Goal: Transaction & Acquisition: Purchase product/service

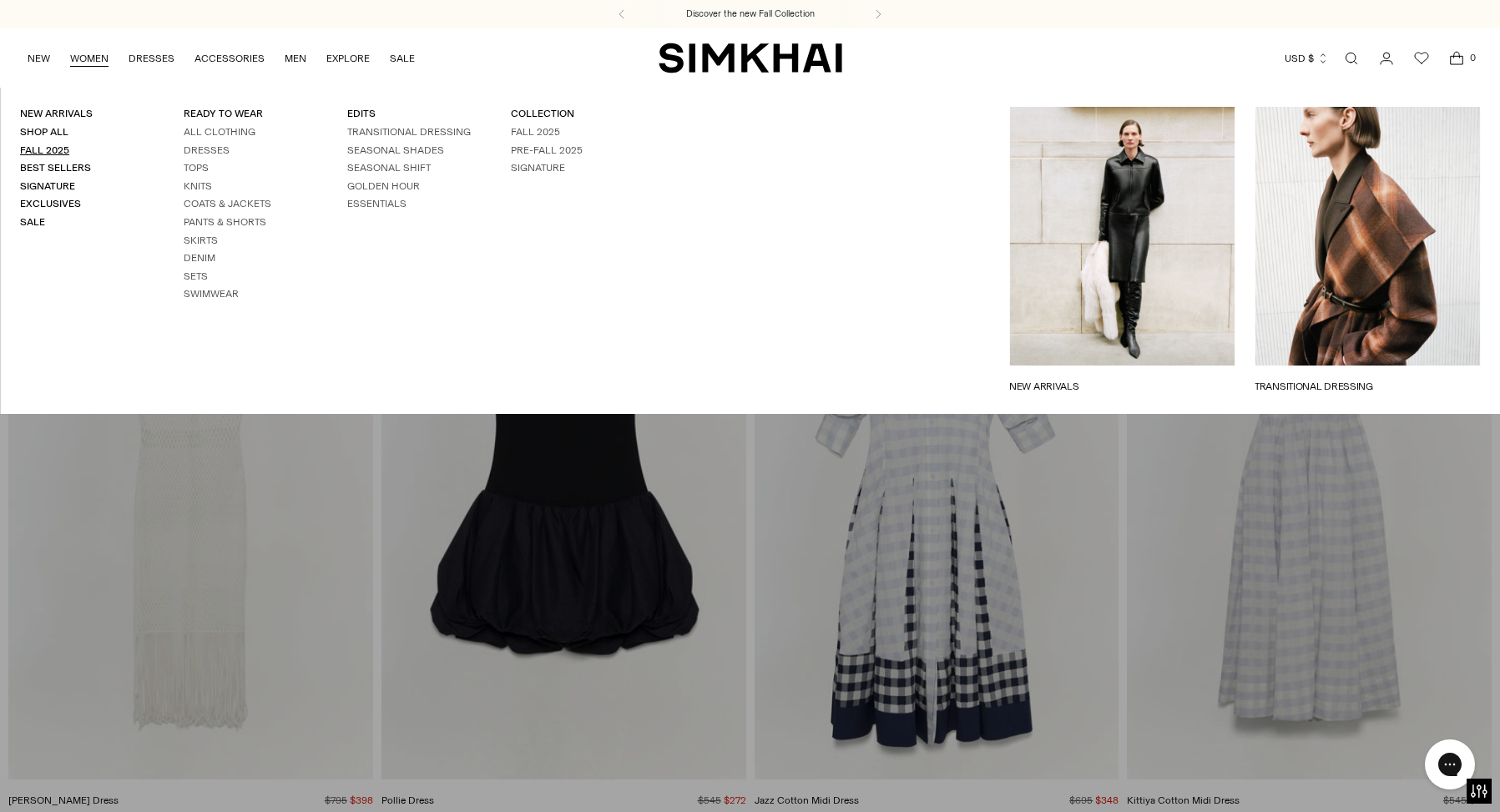
click at [53, 146] on link "Fall 2025" at bounding box center [45, 150] width 49 height 11
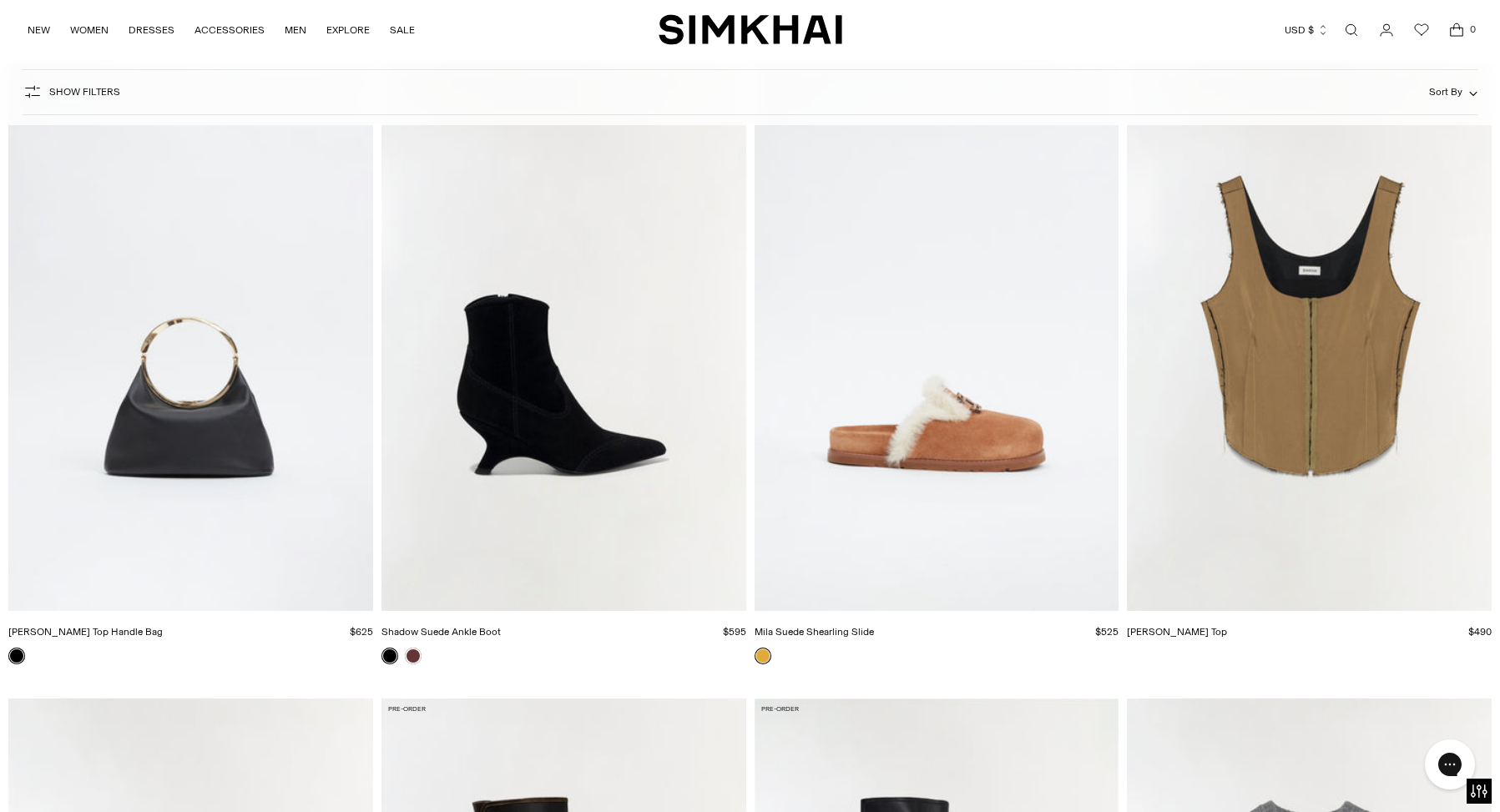
scroll to position [21040, 0]
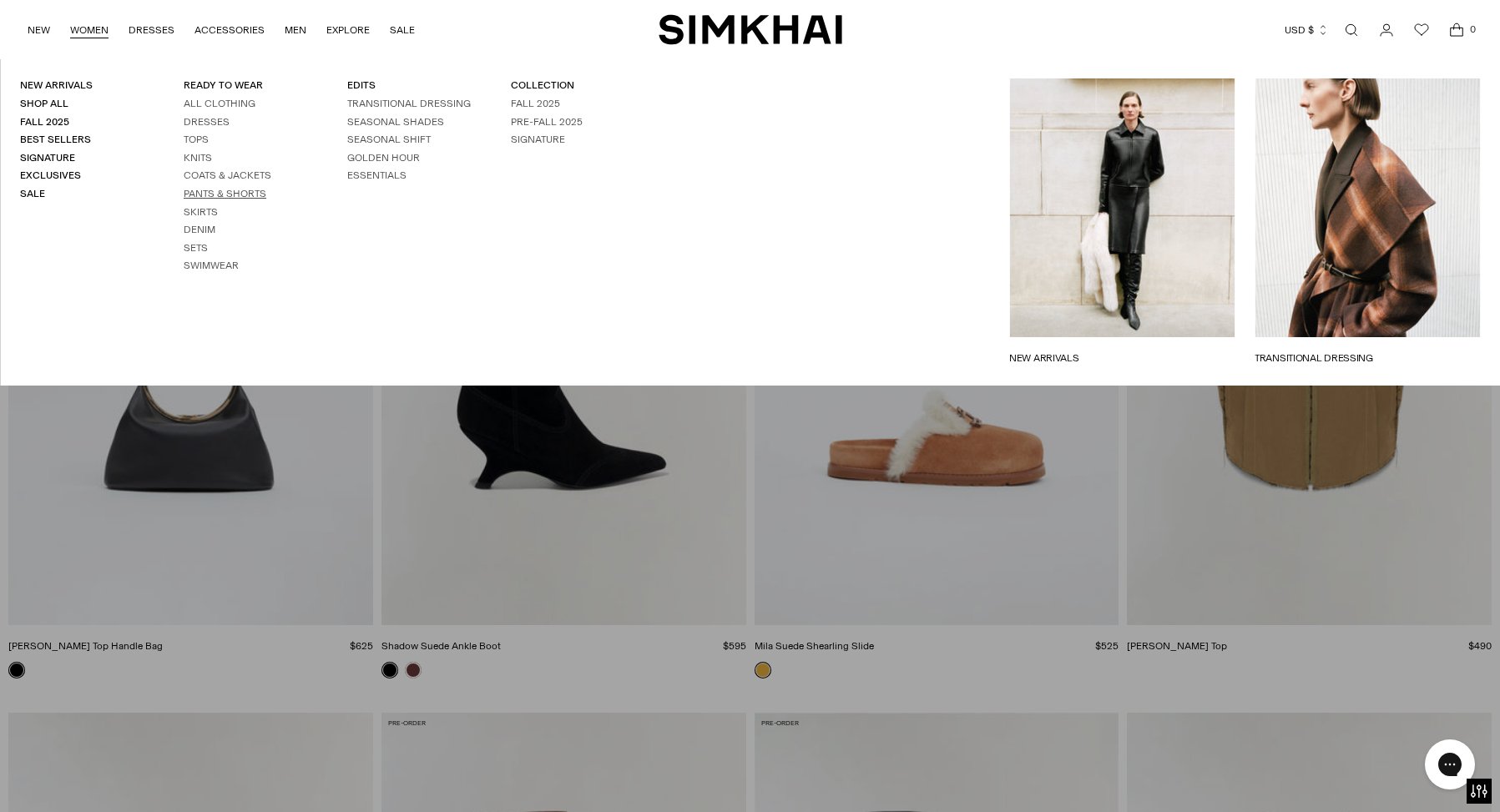
click at [210, 196] on link "Pants & Shorts" at bounding box center [225, 193] width 83 height 11
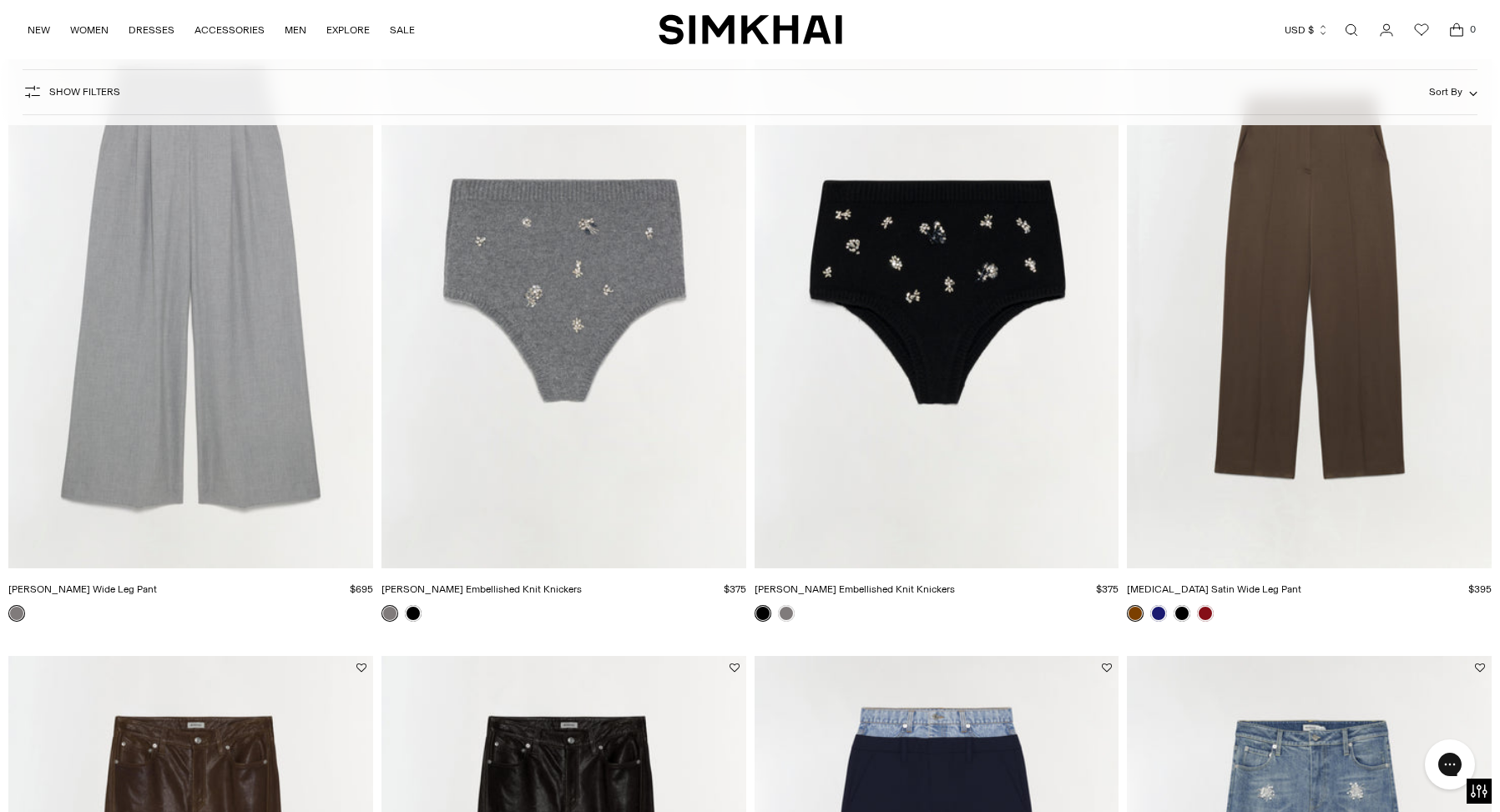
scroll to position [1093, 0]
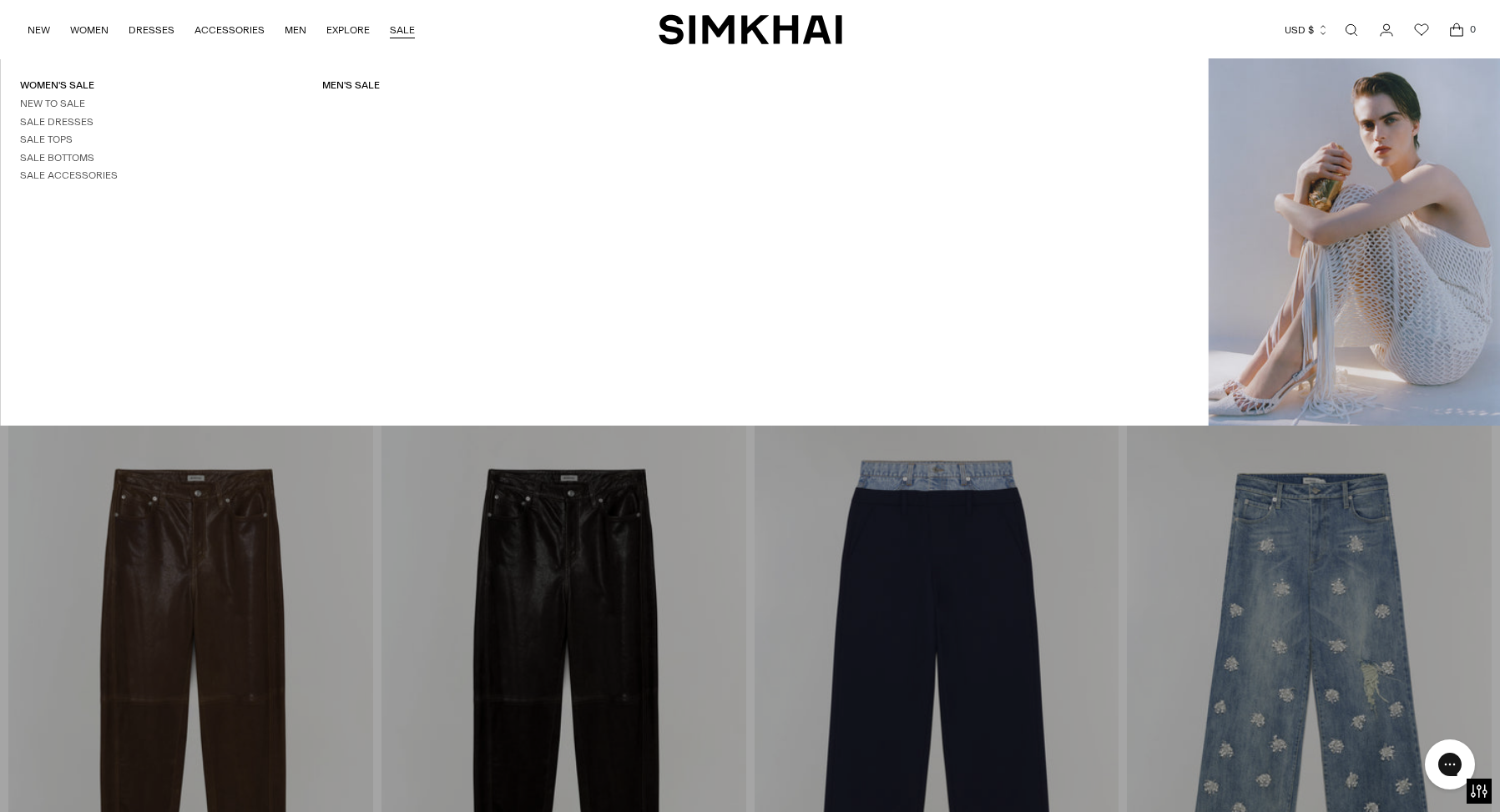
click at [399, 28] on link "SALE" at bounding box center [403, 30] width 25 height 37
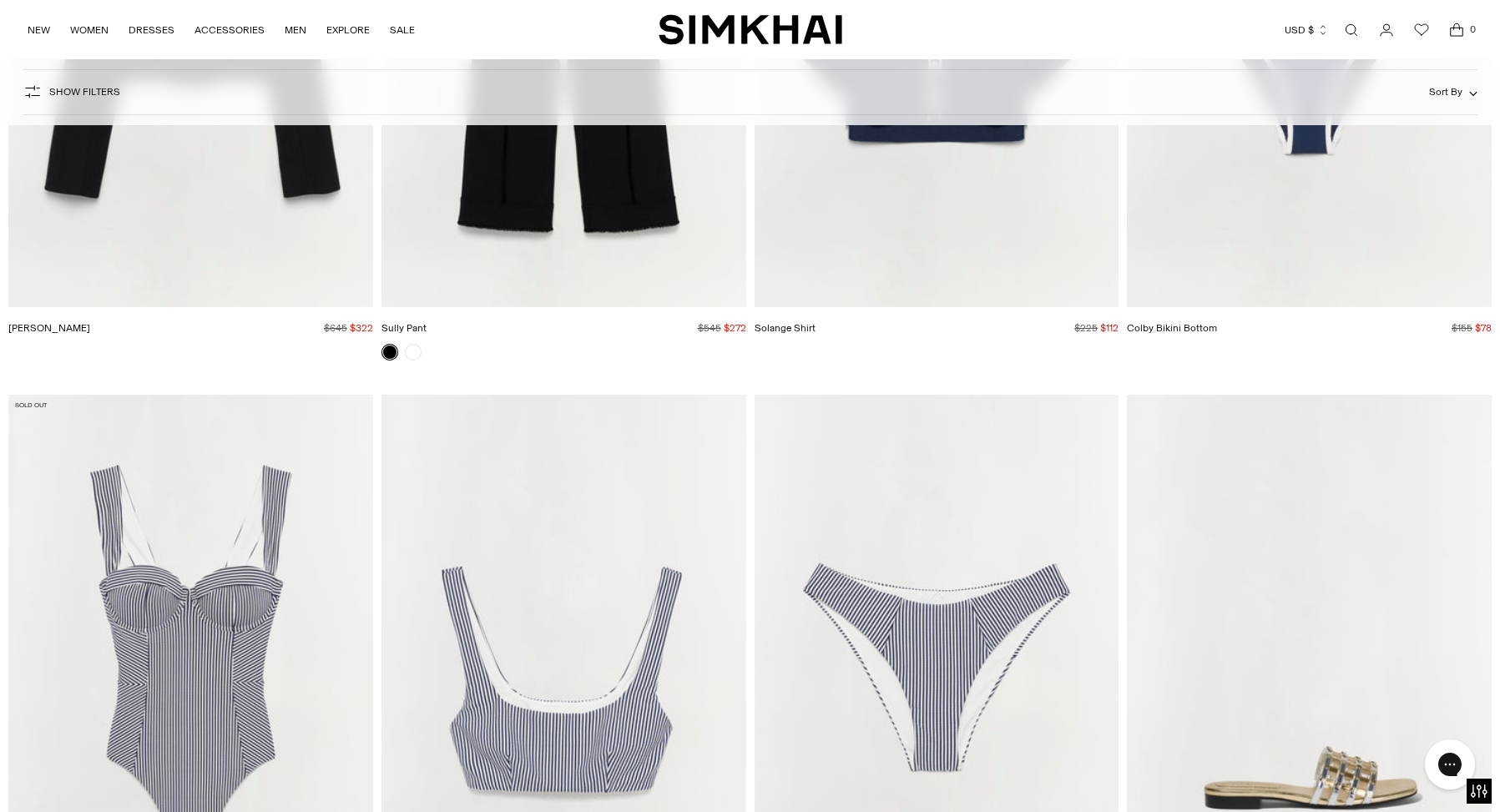
scroll to position [20370, 0]
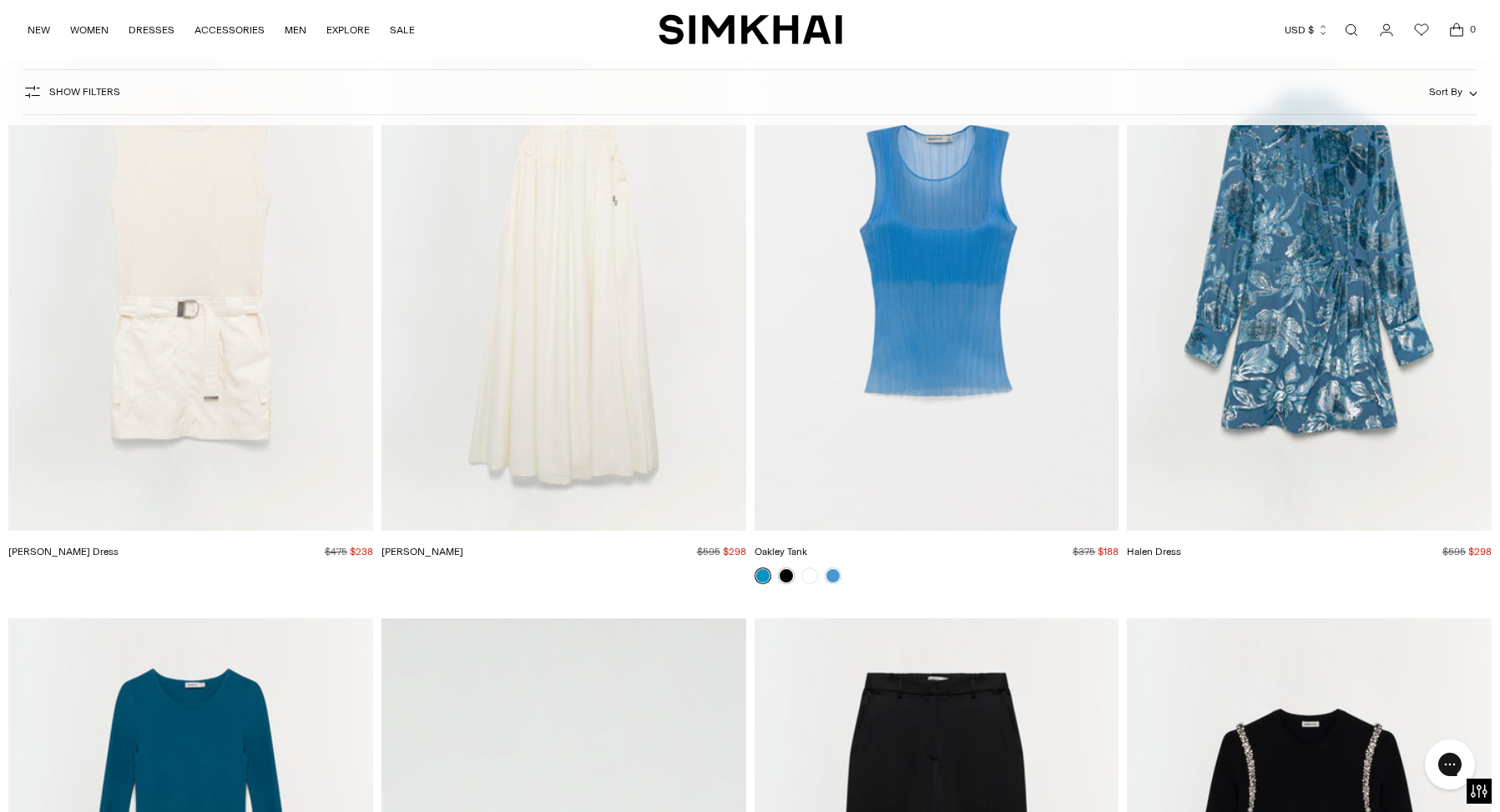
scroll to position [22973, 0]
